Goal: Browse casually: Explore the website without a specific task or goal

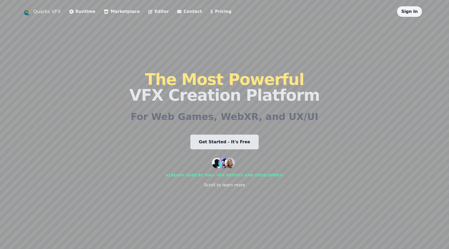
click at [120, 12] on link "Marketplace" at bounding box center [122, 11] width 36 height 6
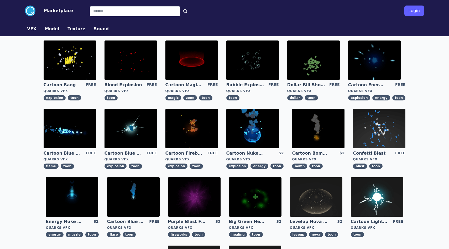
click at [178, 59] on img at bounding box center [191, 59] width 52 height 39
click at [193, 127] on img at bounding box center [191, 128] width 52 height 39
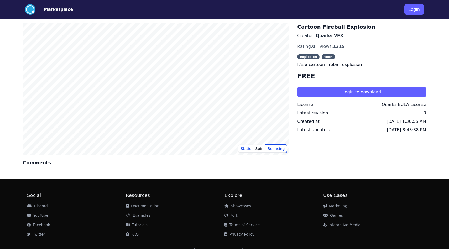
click at [275, 150] on button "Bouncing" at bounding box center [275, 148] width 21 height 8
click at [262, 149] on button "Spin" at bounding box center [259, 148] width 12 height 8
click at [247, 149] on button "Static" at bounding box center [245, 148] width 15 height 8
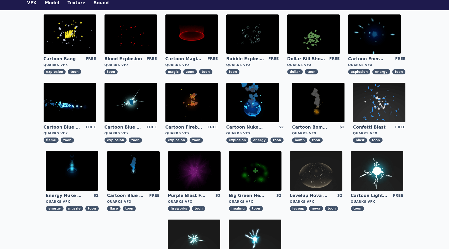
scroll to position [38, 0]
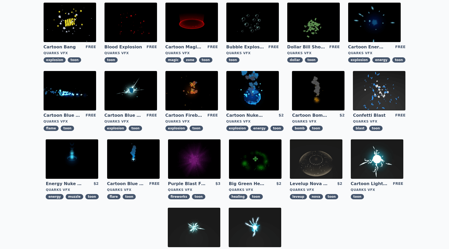
click at [134, 87] on img at bounding box center [130, 90] width 52 height 39
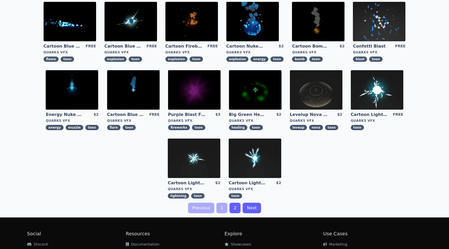
scroll to position [108, 0]
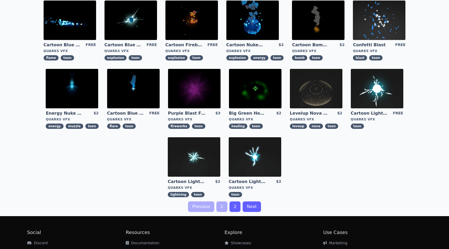
click at [368, 92] on img at bounding box center [377, 88] width 52 height 39
